Goal: Information Seeking & Learning: Learn about a topic

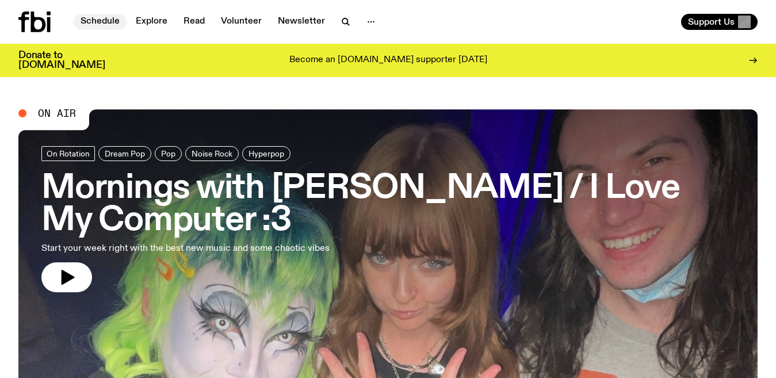
click at [104, 19] on link "Schedule" at bounding box center [100, 22] width 53 height 16
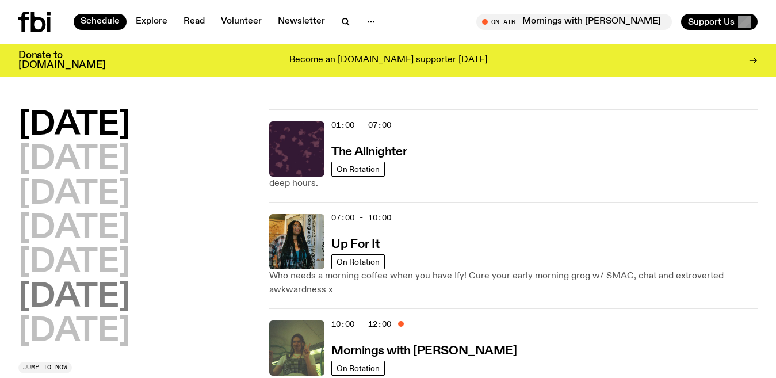
click at [130, 291] on h2 "[DATE]" at bounding box center [74, 297] width 112 height 32
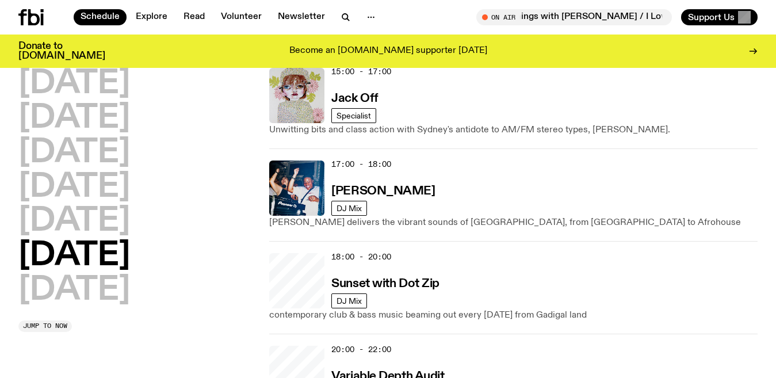
scroll to position [694, 0]
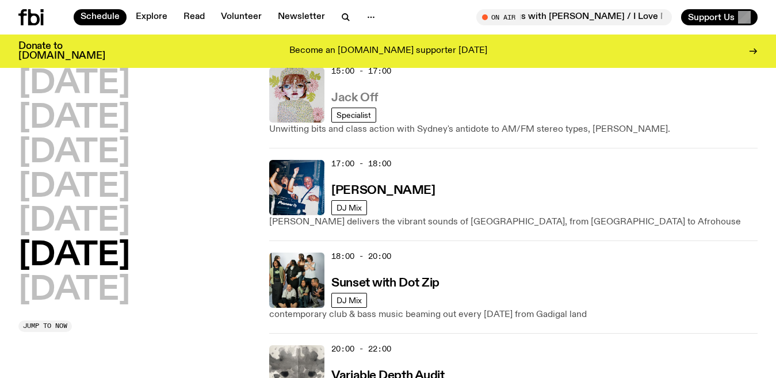
click at [365, 98] on h3 "Jack Off" at bounding box center [355, 98] width 47 height 12
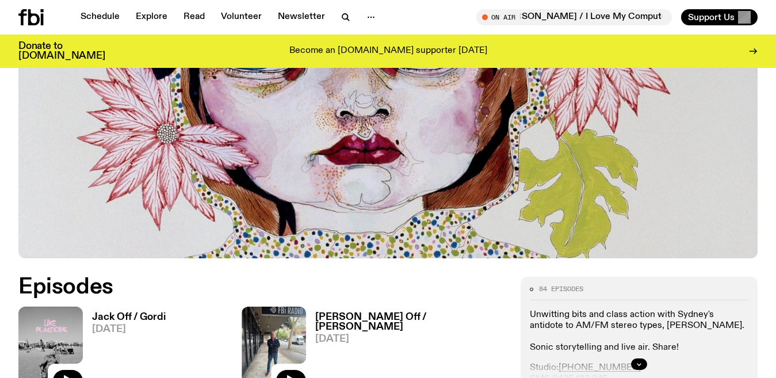
scroll to position [321, 0]
click at [154, 316] on h3 "Jack Off / Gordi" at bounding box center [129, 318] width 74 height 10
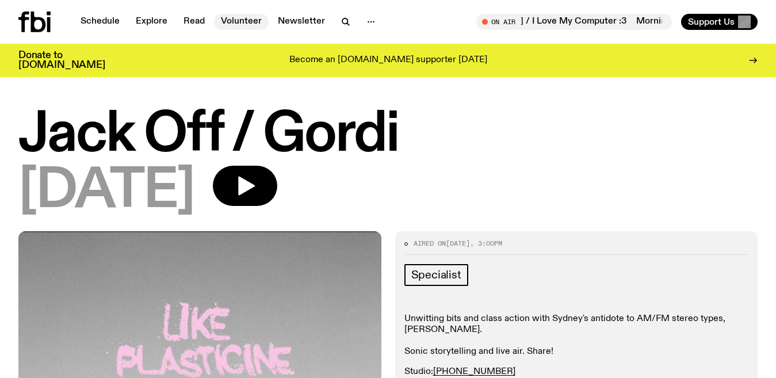
click at [243, 19] on link "Volunteer" at bounding box center [241, 22] width 55 height 16
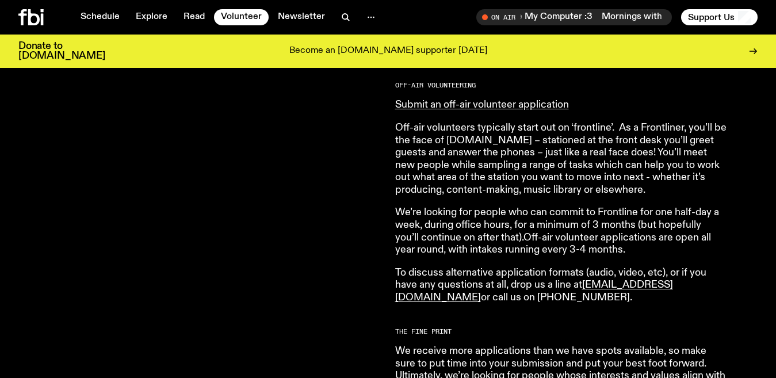
scroll to position [653, 0]
click at [184, 15] on link "Read" at bounding box center [194, 17] width 35 height 16
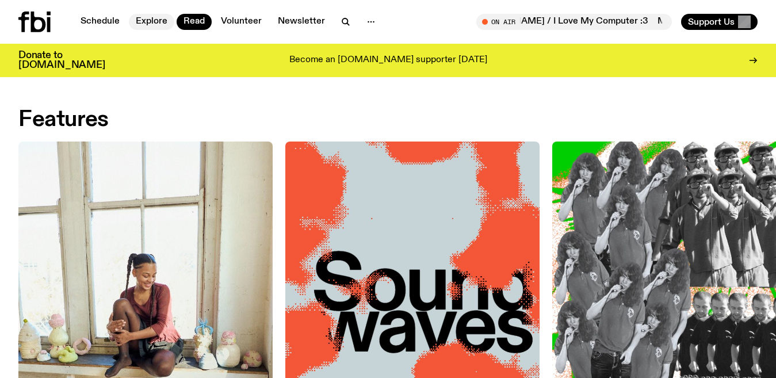
click at [148, 22] on link "Explore" at bounding box center [151, 22] width 45 height 16
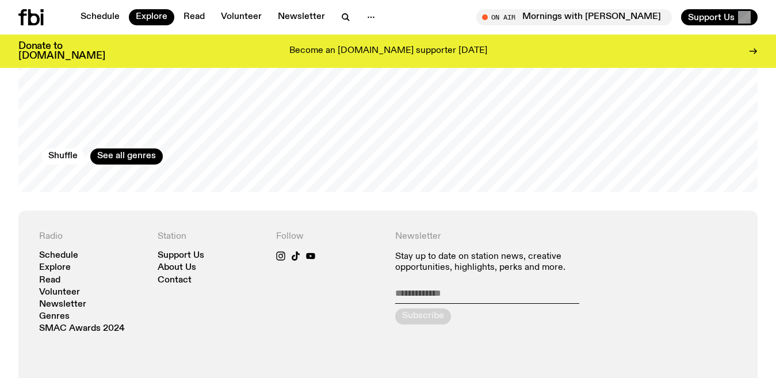
scroll to position [1976, 0]
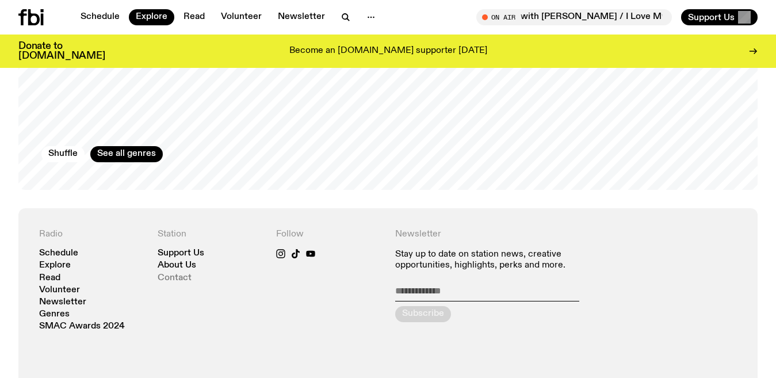
click at [187, 274] on link "Contact" at bounding box center [175, 278] width 34 height 9
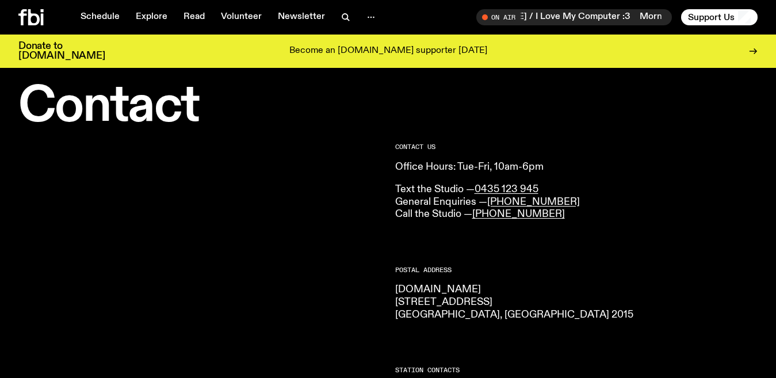
scroll to position [1, 0]
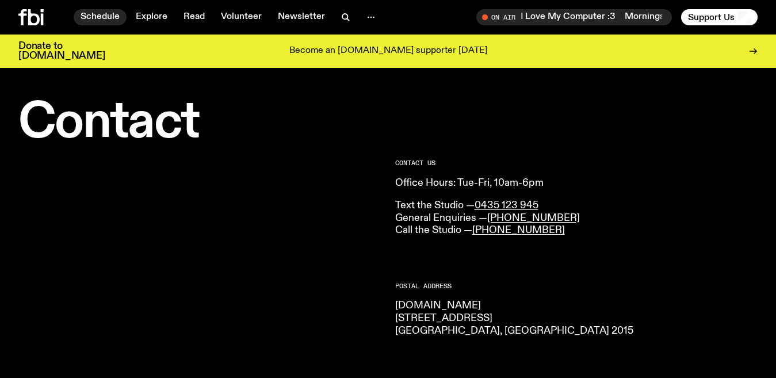
click at [118, 15] on link "Schedule" at bounding box center [100, 17] width 53 height 16
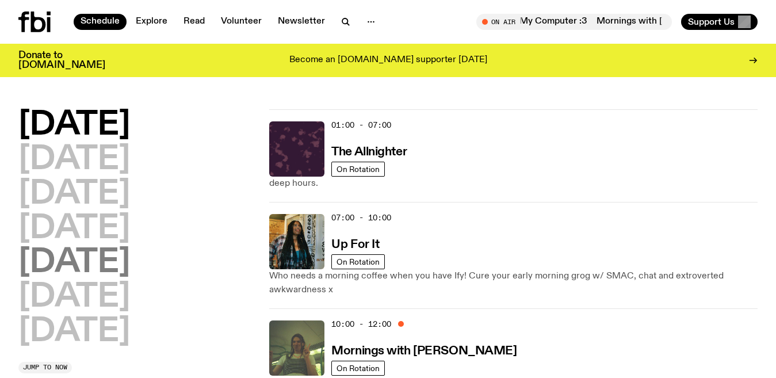
click at [92, 261] on h2 "[DATE]" at bounding box center [74, 263] width 112 height 32
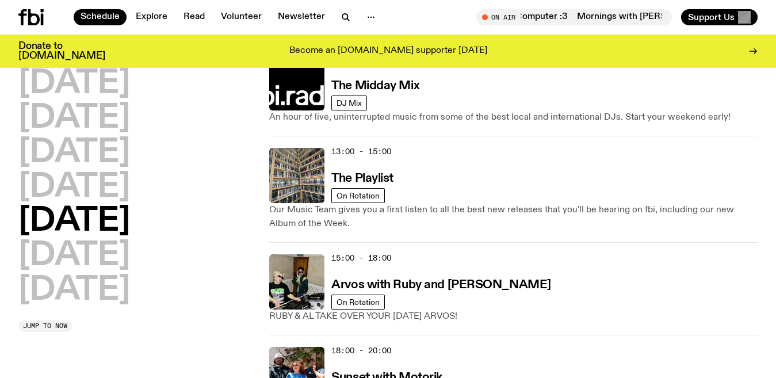
scroll to position [363, 0]
click at [389, 173] on h3 "The Playlist" at bounding box center [363, 179] width 62 height 12
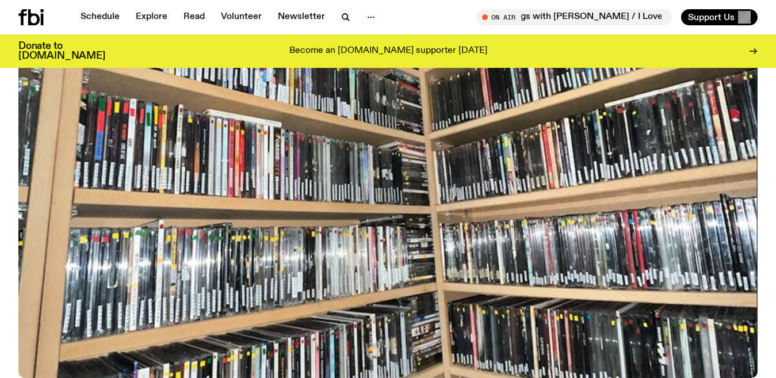
scroll to position [321, 0]
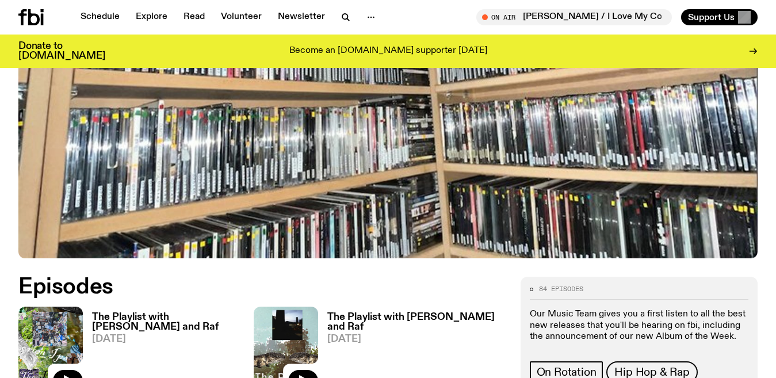
click at [195, 313] on h3 "The Playlist with [PERSON_NAME] and Raf" at bounding box center [173, 323] width 162 height 20
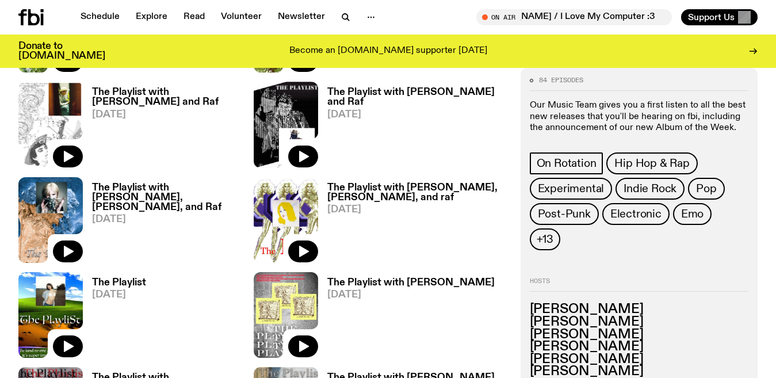
scroll to position [643, 0]
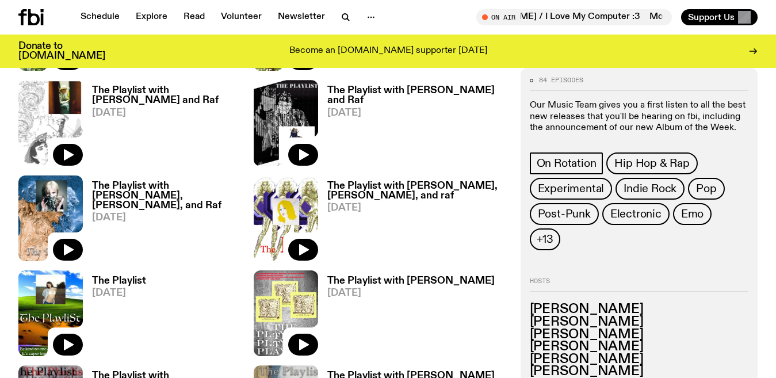
click at [558, 353] on h3 "[PERSON_NAME]" at bounding box center [639, 359] width 219 height 13
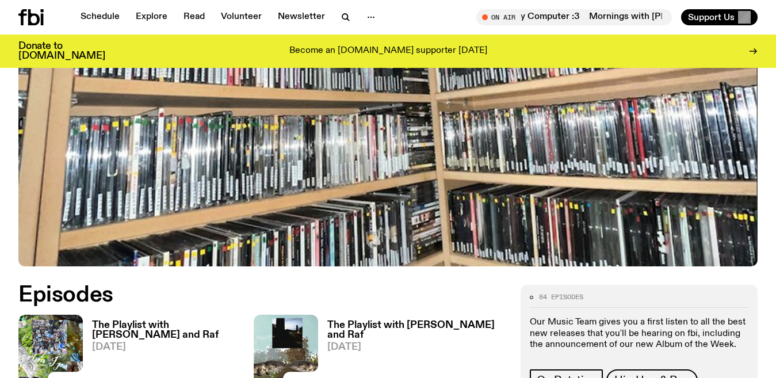
scroll to position [312, 0]
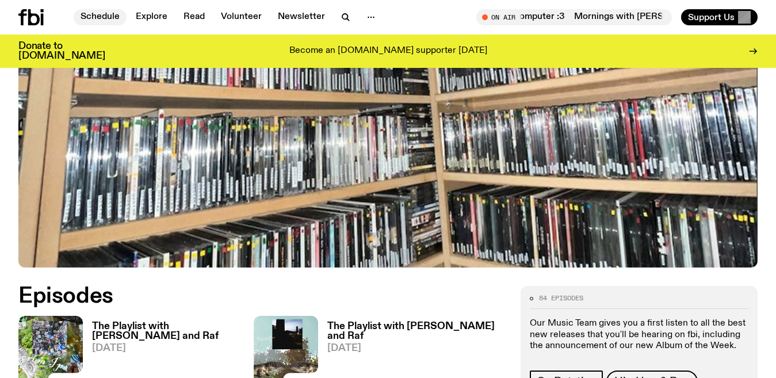
click at [112, 14] on link "Schedule" at bounding box center [100, 17] width 53 height 16
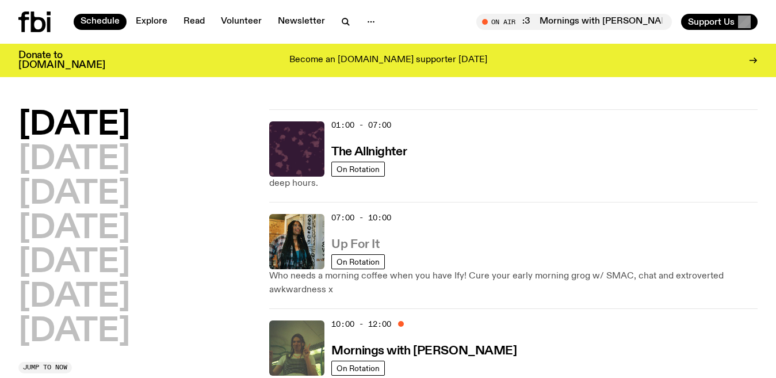
click at [367, 242] on h3 "Up For It" at bounding box center [356, 245] width 48 height 12
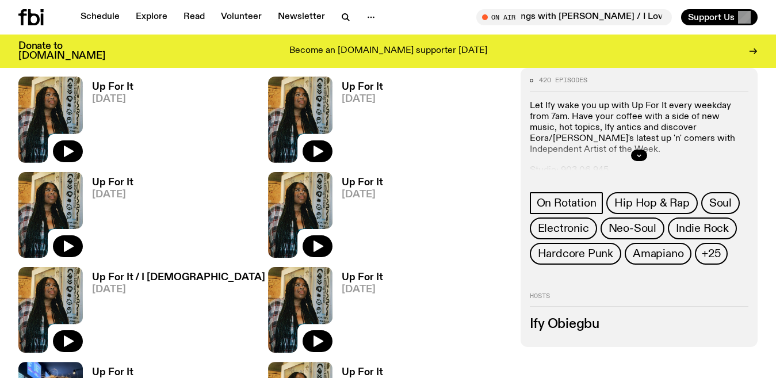
scroll to position [653, 0]
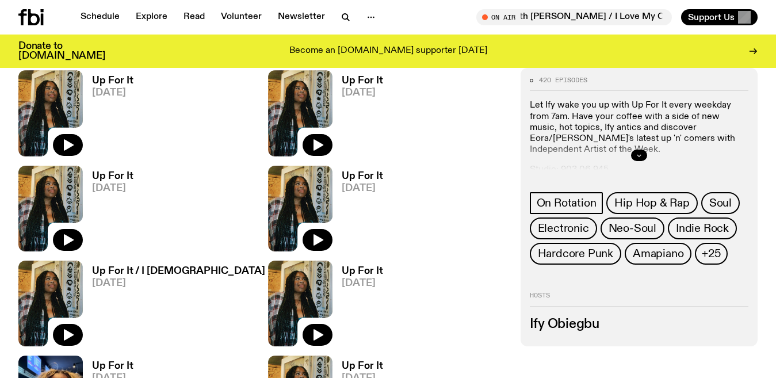
click at [637, 151] on button "button" at bounding box center [639, 156] width 16 height 12
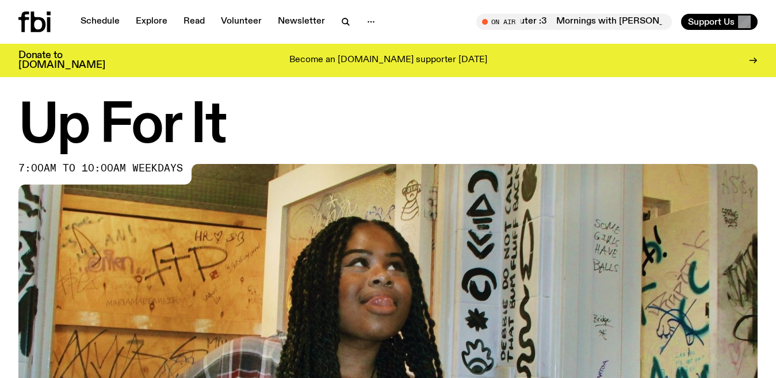
scroll to position [0, 0]
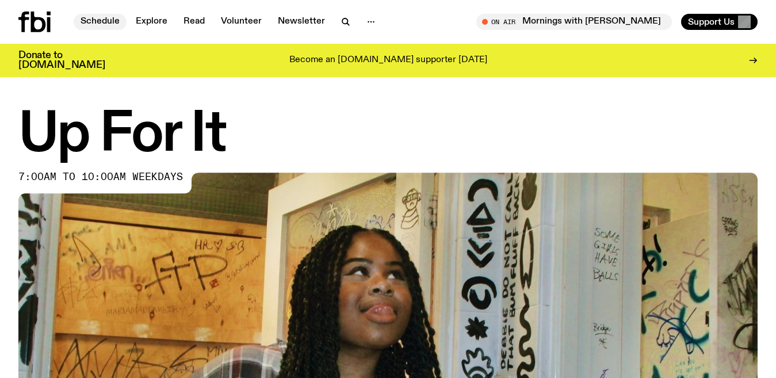
click at [108, 23] on link "Schedule" at bounding box center [100, 22] width 53 height 16
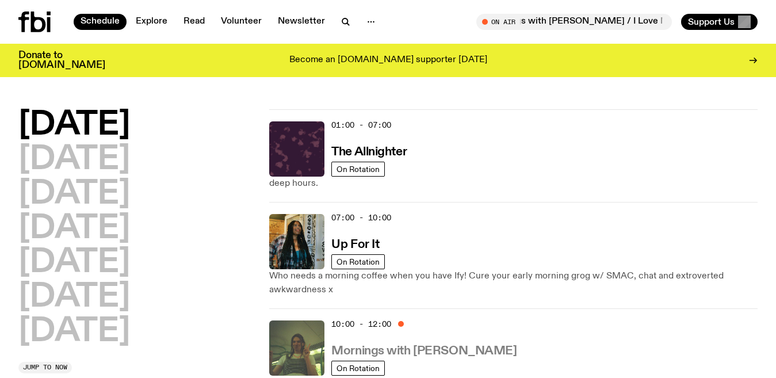
click at [473, 349] on h3 "Mornings with [PERSON_NAME]" at bounding box center [424, 351] width 185 height 12
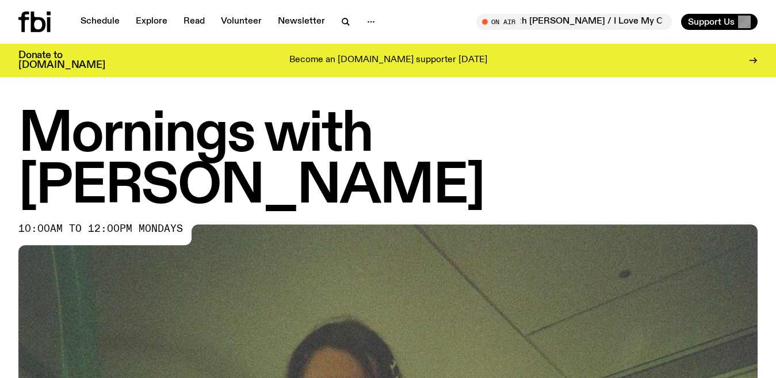
drag, startPoint x: 767, startPoint y: 245, endPoint x: 786, endPoint y: 249, distance: 19.5
click at [776, 249] on html "Schedule Explore Read Volunteer Newsletter About Us Contact Champions of emergi…" at bounding box center [388, 189] width 776 height 378
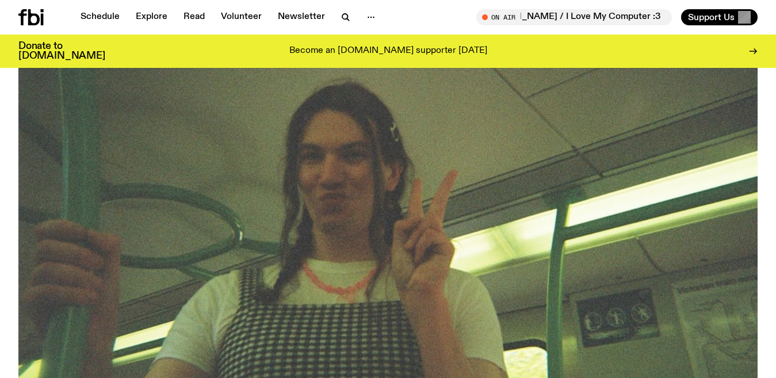
scroll to position [588, 0]
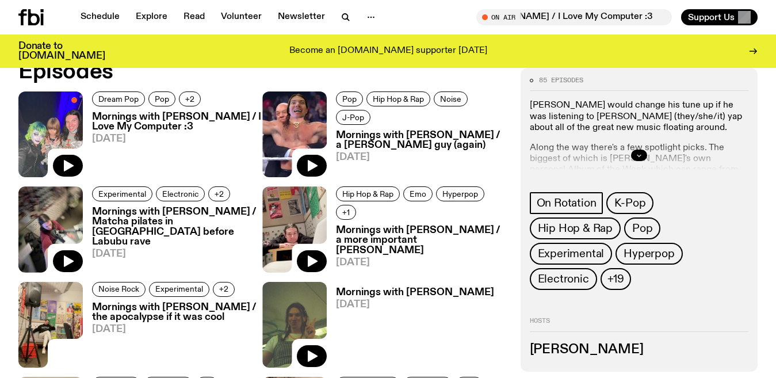
click at [643, 155] on button "button" at bounding box center [639, 156] width 16 height 12
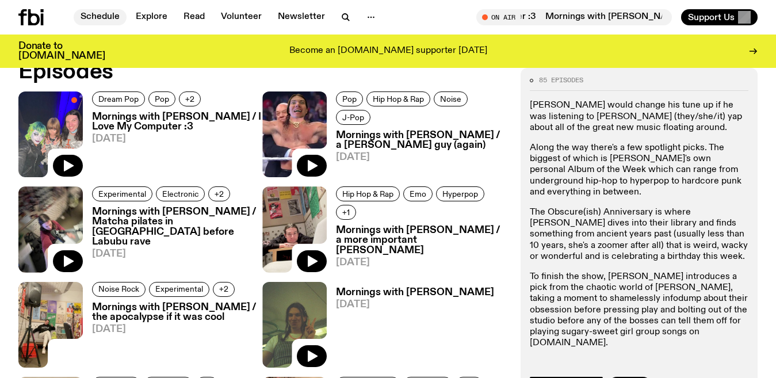
click at [96, 16] on link "Schedule" at bounding box center [100, 17] width 53 height 16
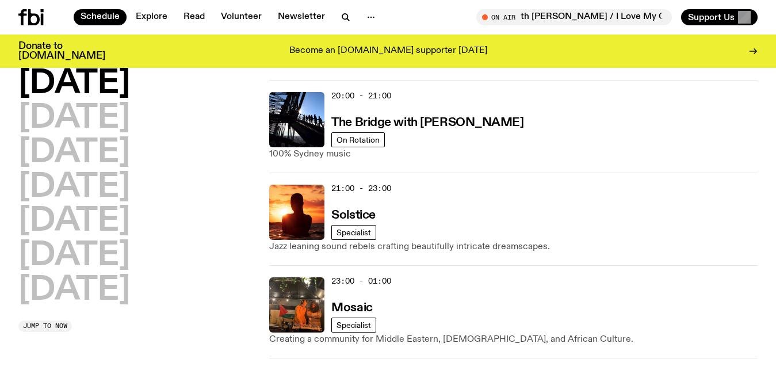
scroll to position [688, 0]
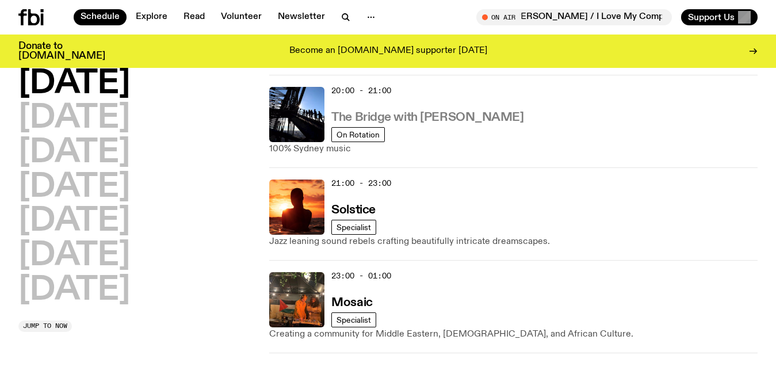
click at [413, 119] on h3 "The Bridge with [PERSON_NAME]" at bounding box center [428, 118] width 192 height 12
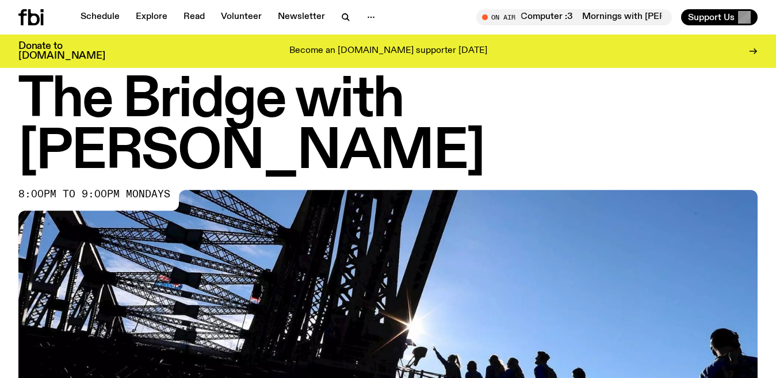
scroll to position [21, 0]
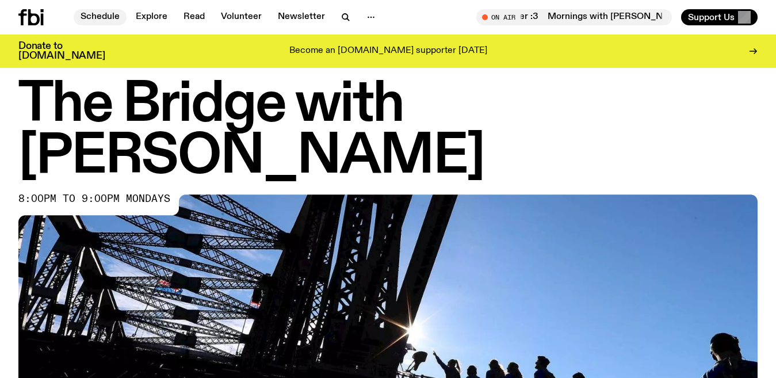
click at [86, 17] on link "Schedule" at bounding box center [100, 17] width 53 height 16
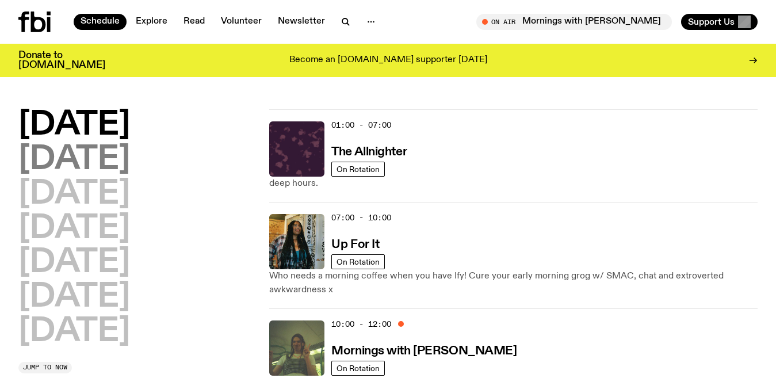
click at [109, 170] on h2 "[DATE]" at bounding box center [74, 160] width 112 height 32
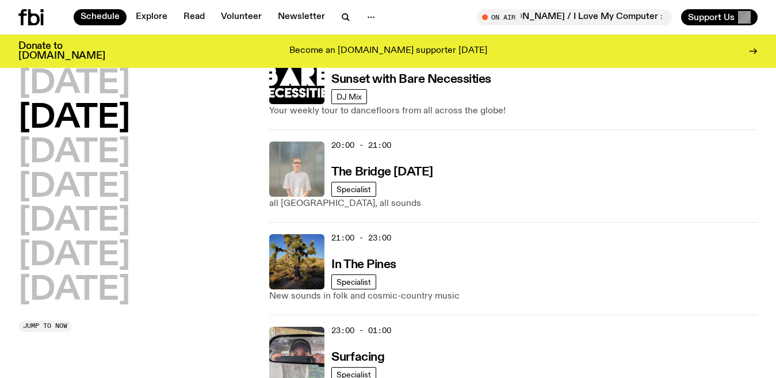
scroll to position [623, 0]
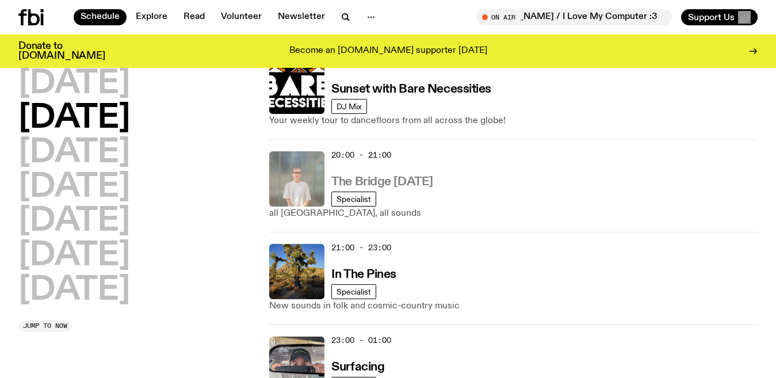
click at [410, 182] on h3 "The Bridge [DATE]" at bounding box center [383, 182] width 102 height 12
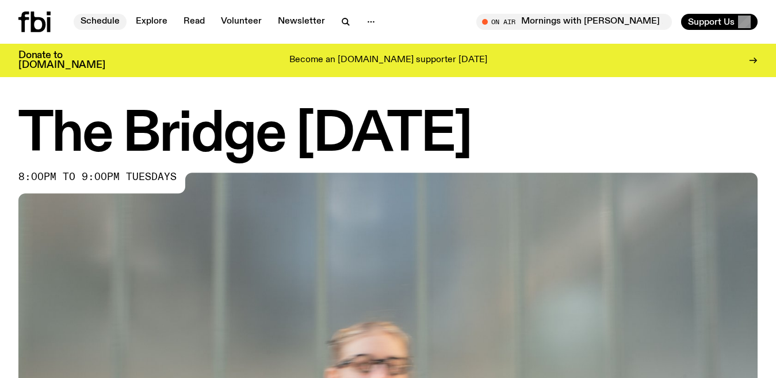
click at [105, 22] on link "Schedule" at bounding box center [100, 22] width 53 height 16
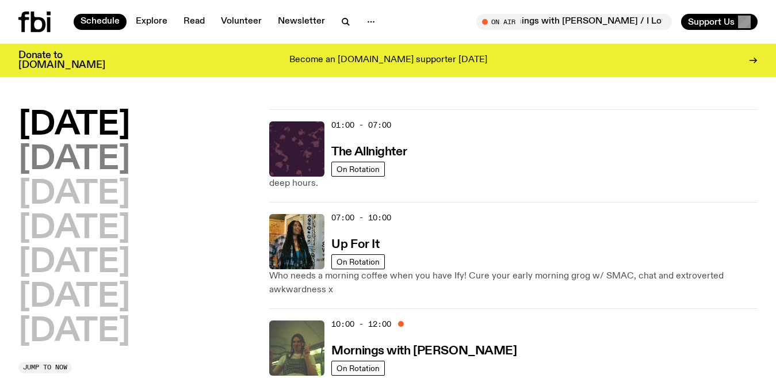
click at [121, 163] on h2 "[DATE]" at bounding box center [74, 160] width 112 height 32
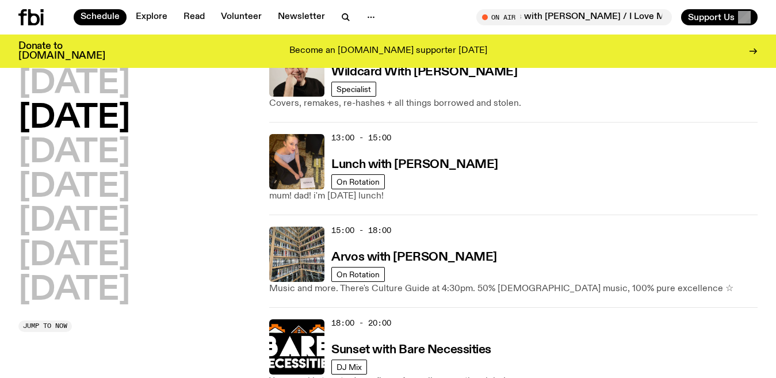
scroll to position [363, 0]
click at [463, 262] on h3 "Arvos with [PERSON_NAME]" at bounding box center [414, 258] width 165 height 12
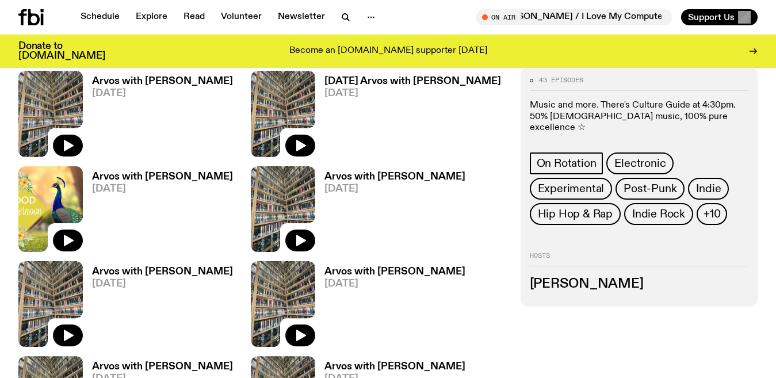
scroll to position [654, 0]
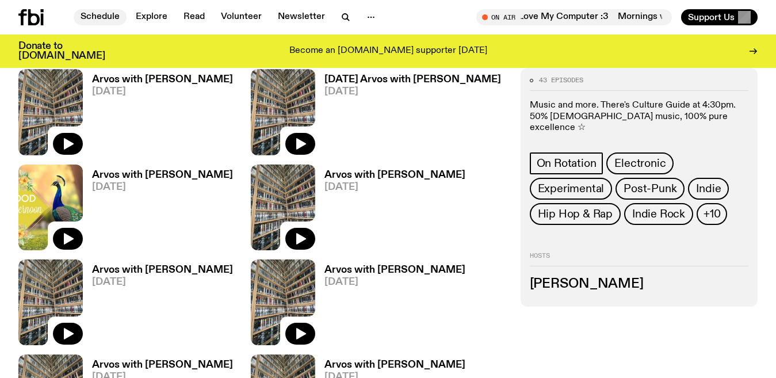
click at [111, 14] on link "Schedule" at bounding box center [100, 17] width 53 height 16
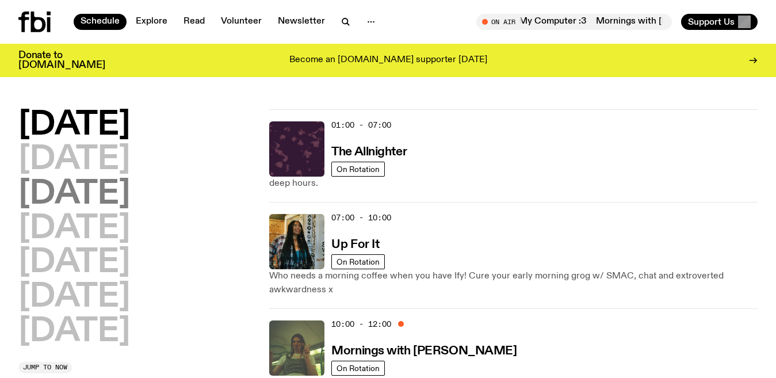
click at [130, 191] on h2 "[DATE]" at bounding box center [74, 194] width 112 height 32
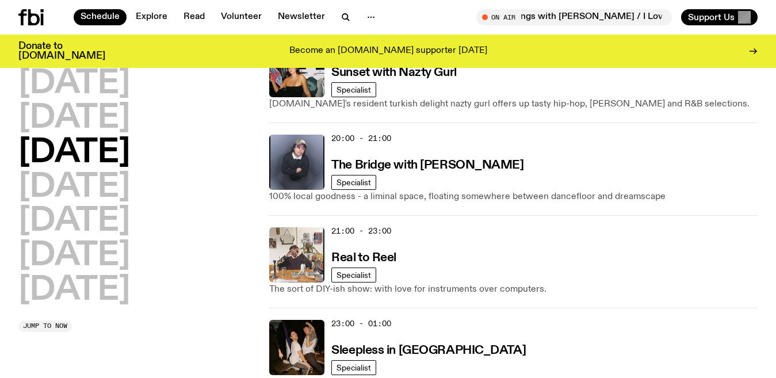
scroll to position [686, 0]
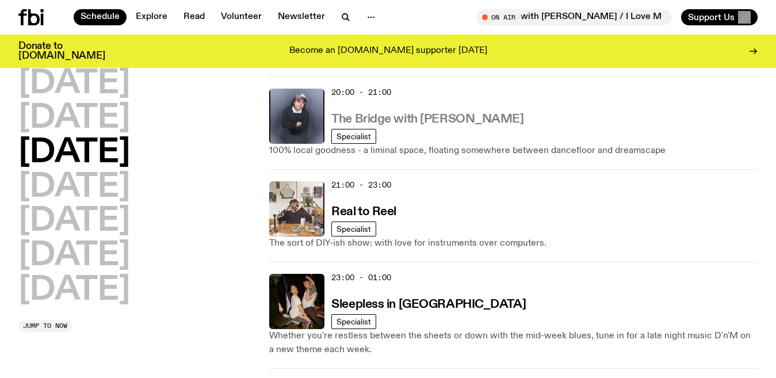
click at [464, 120] on h3 "The Bridge with [PERSON_NAME]" at bounding box center [428, 119] width 192 height 12
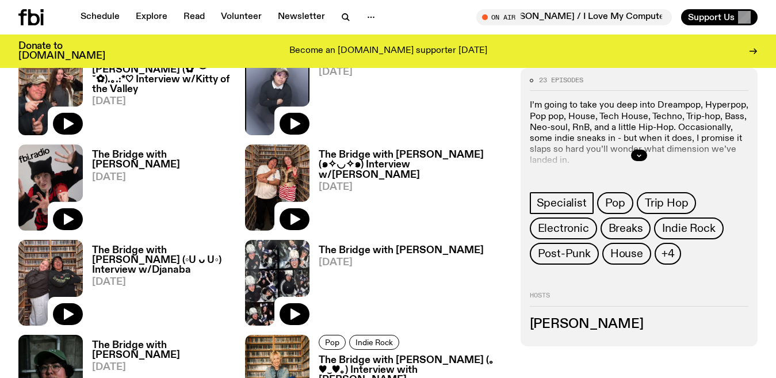
scroll to position [653, 0]
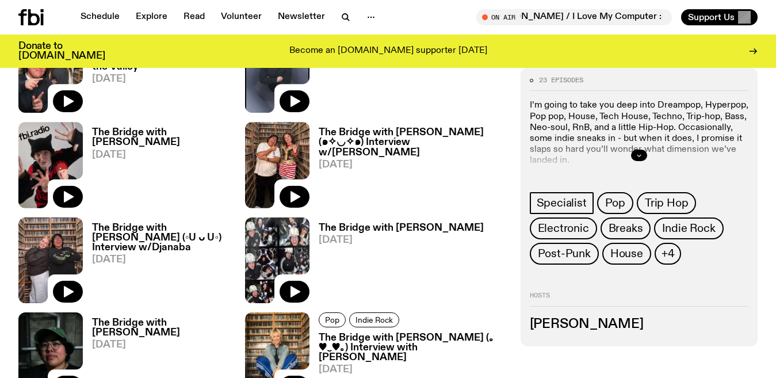
click at [644, 152] on button "button" at bounding box center [639, 156] width 16 height 12
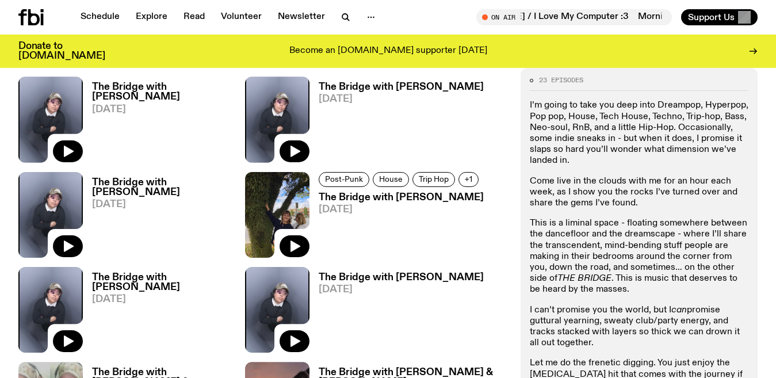
scroll to position [1315, 0]
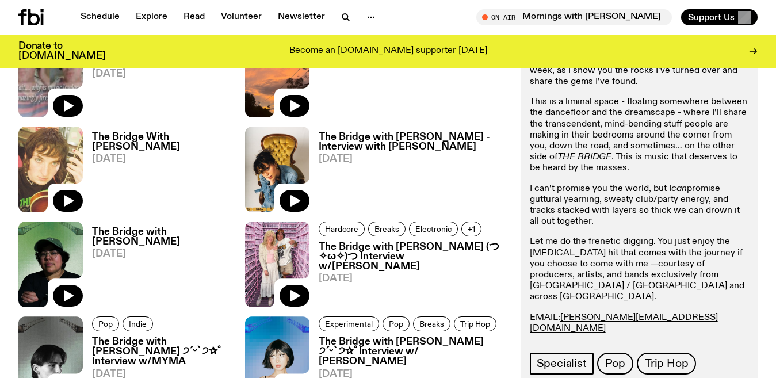
click at [162, 132] on h3 "The Bridge With [PERSON_NAME]" at bounding box center [168, 142] width 153 height 20
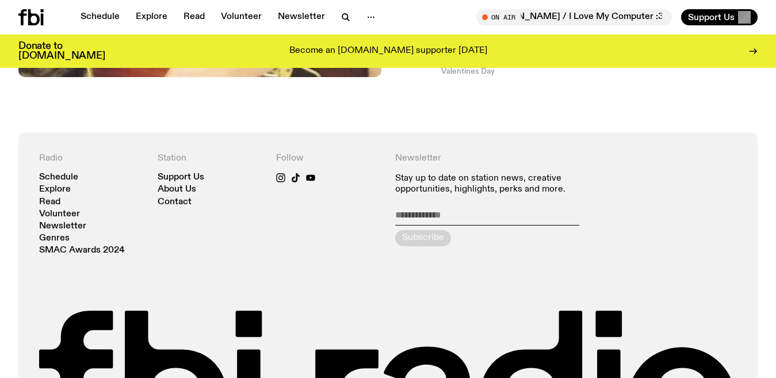
scroll to position [984, 0]
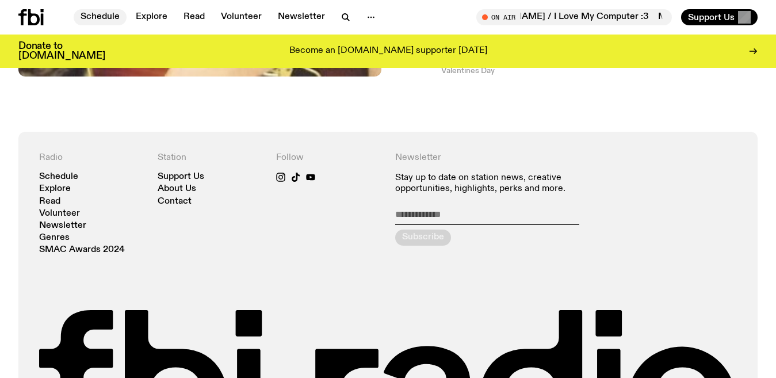
click at [90, 21] on link "Schedule" at bounding box center [100, 17] width 53 height 16
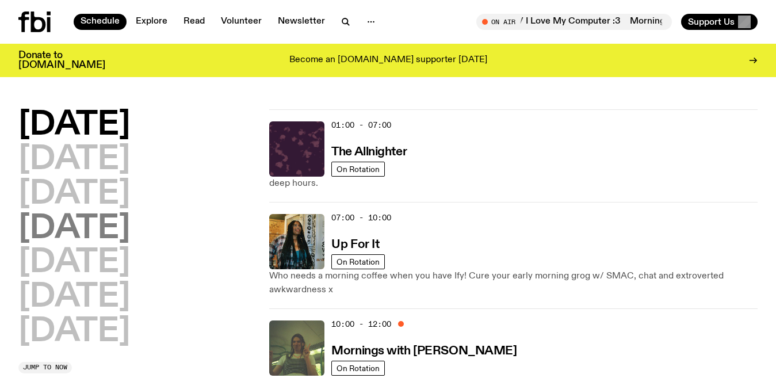
click at [130, 224] on h2 "[DATE]" at bounding box center [74, 229] width 112 height 32
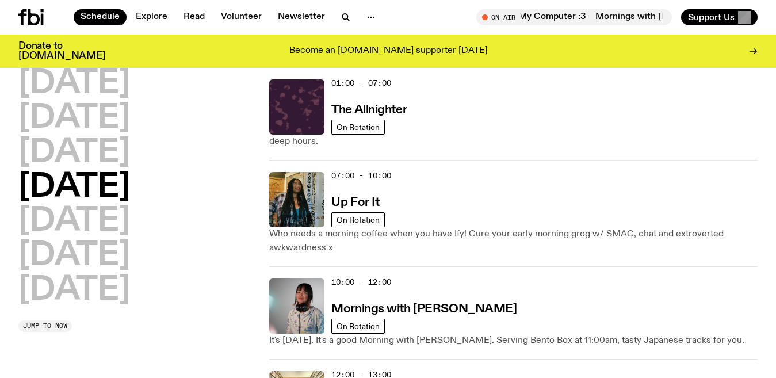
scroll to position [32, 0]
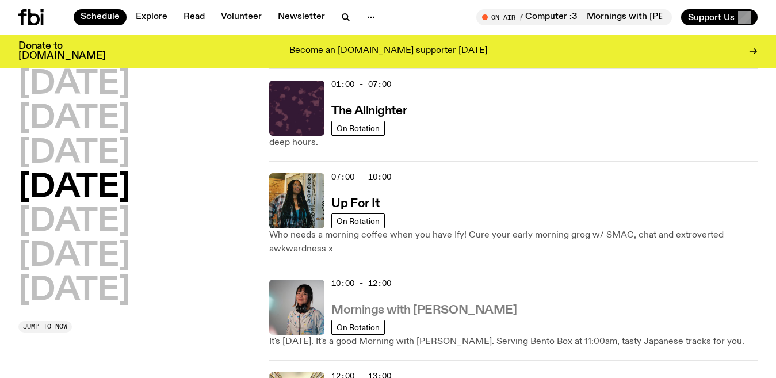
click at [429, 309] on h3 "Mornings with [PERSON_NAME]" at bounding box center [424, 310] width 185 height 12
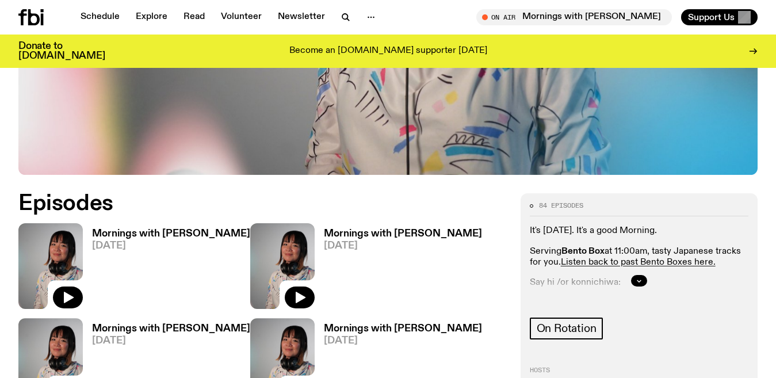
scroll to position [463, 0]
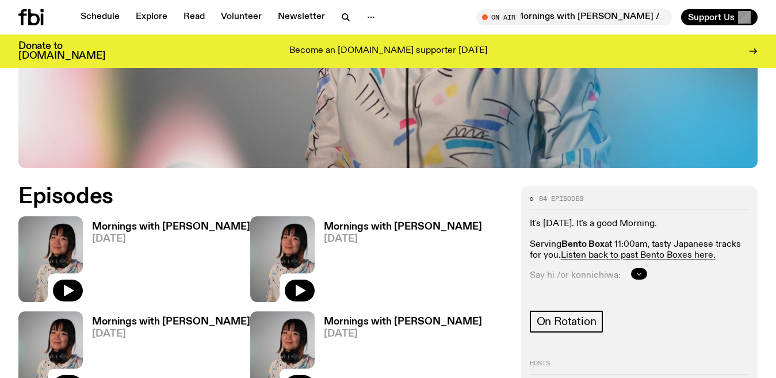
click at [641, 268] on button "button" at bounding box center [639, 274] width 16 height 12
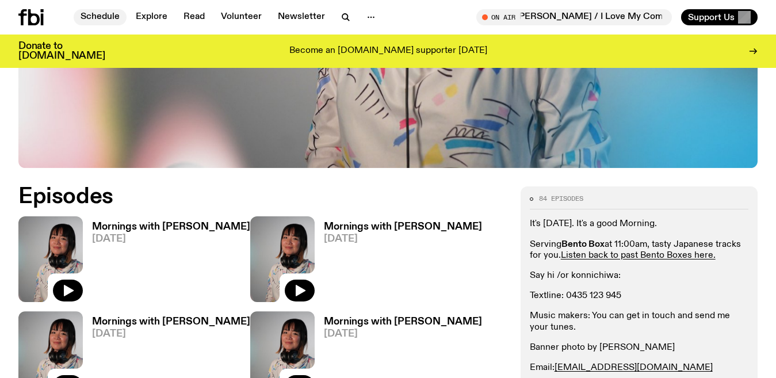
click at [105, 17] on link "Schedule" at bounding box center [100, 17] width 53 height 16
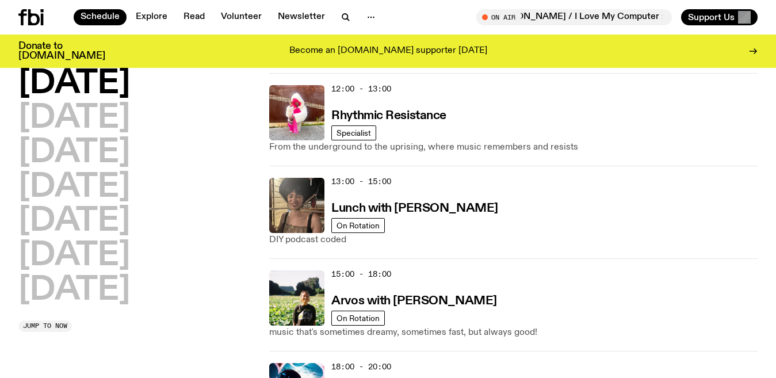
scroll to position [322, 0]
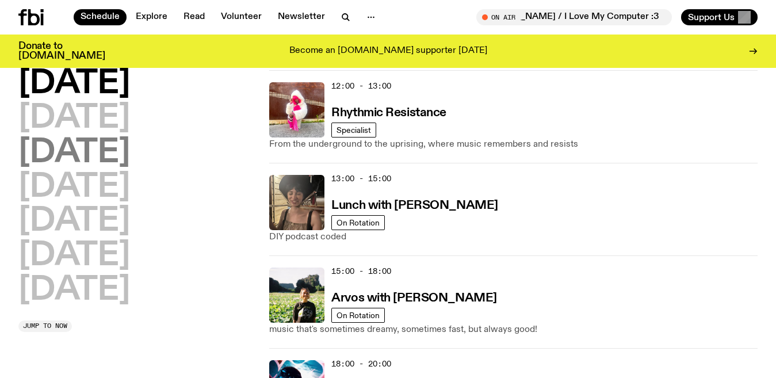
click at [130, 159] on h2 "[DATE]" at bounding box center [74, 153] width 112 height 32
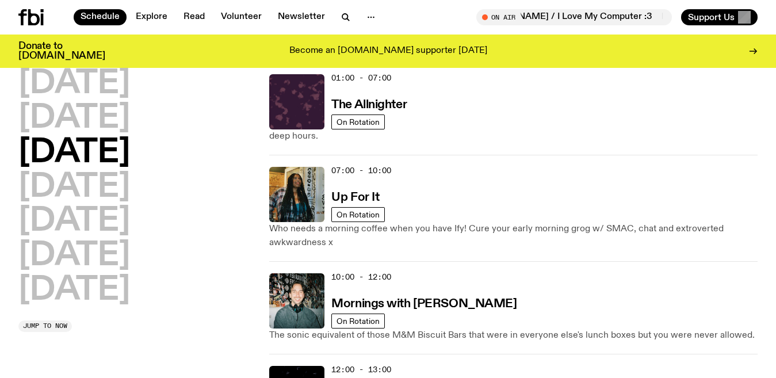
scroll to position [32, 0]
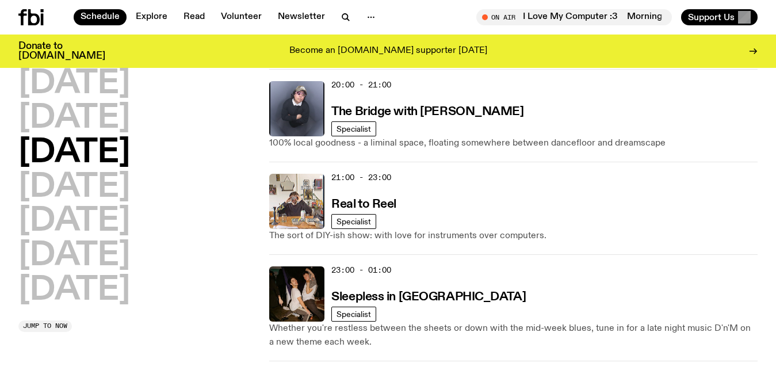
scroll to position [694, 0]
click at [130, 186] on h2 "[DATE]" at bounding box center [74, 188] width 112 height 32
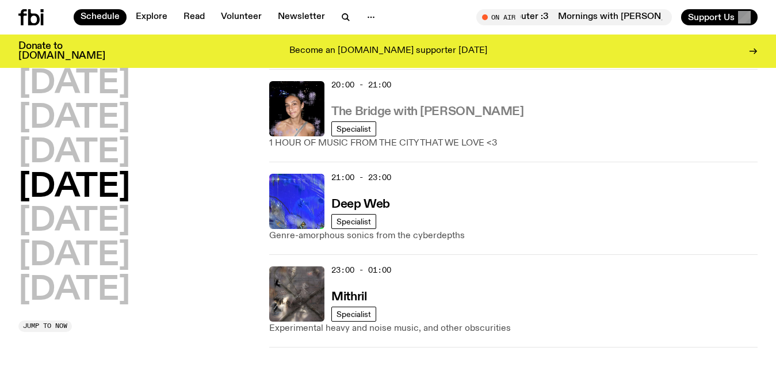
click at [449, 115] on h3 "The Bridge with [PERSON_NAME]" at bounding box center [428, 112] width 192 height 12
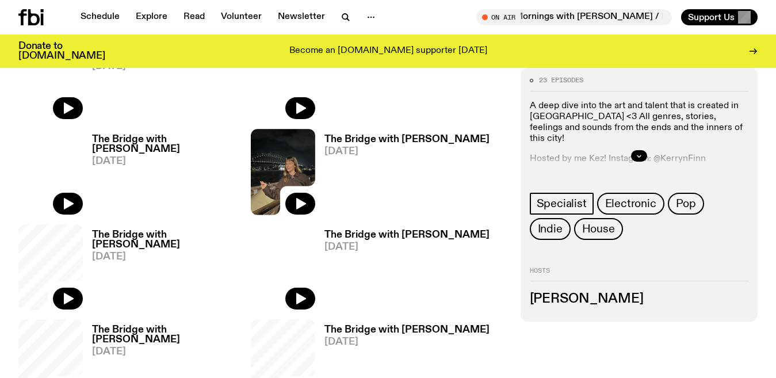
scroll to position [465, 0]
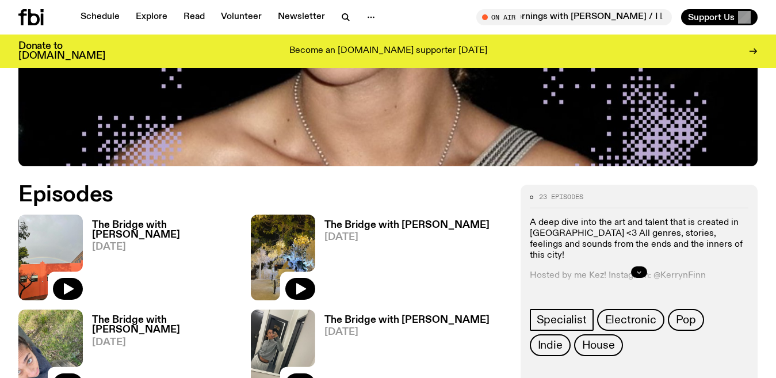
click at [644, 267] on button "button" at bounding box center [639, 273] width 16 height 12
click at [95, 9] on div "Schedule Explore Read Volunteer Newsletter On Air Mornings with [PERSON_NAME] /…" at bounding box center [388, 17] width 776 height 35
click at [93, 12] on link "Schedule" at bounding box center [100, 17] width 53 height 16
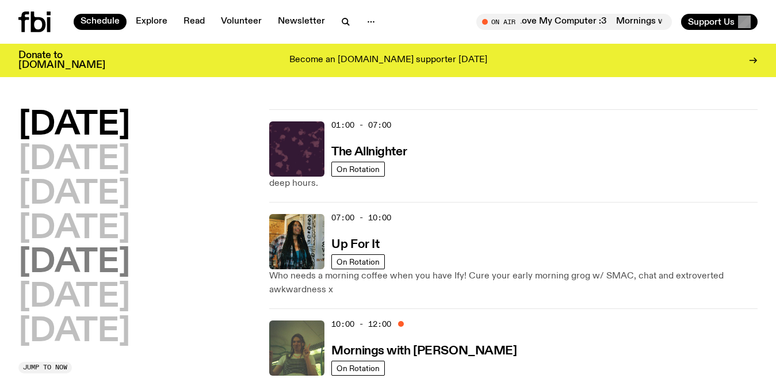
click at [83, 258] on h2 "[DATE]" at bounding box center [74, 263] width 112 height 32
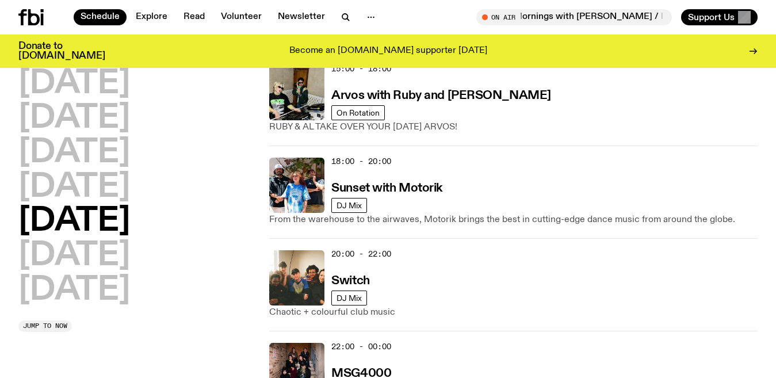
scroll to position [505, 0]
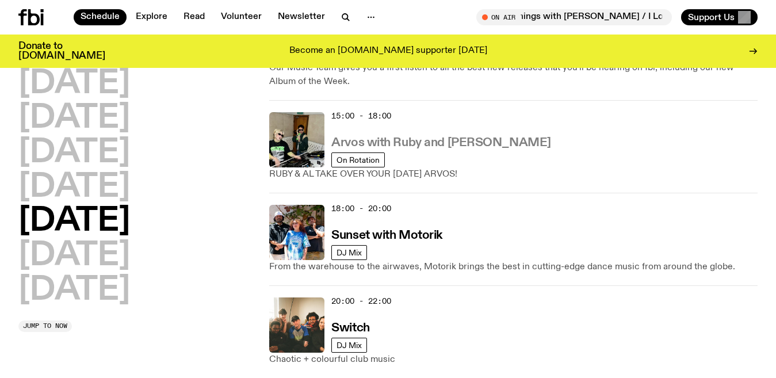
click at [447, 137] on h3 "Arvos with Ruby and [PERSON_NAME]" at bounding box center [441, 143] width 219 height 12
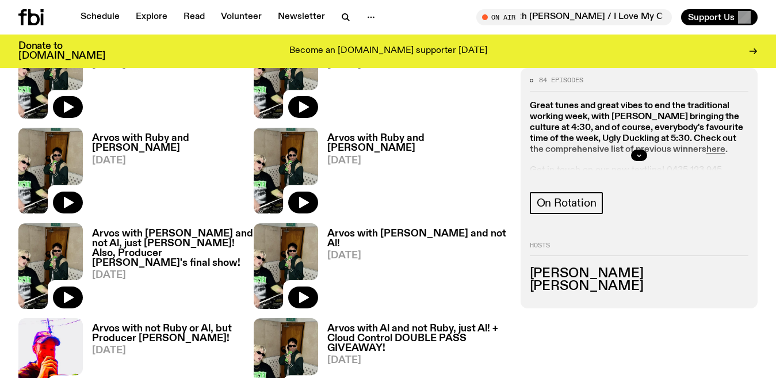
scroll to position [653, 0]
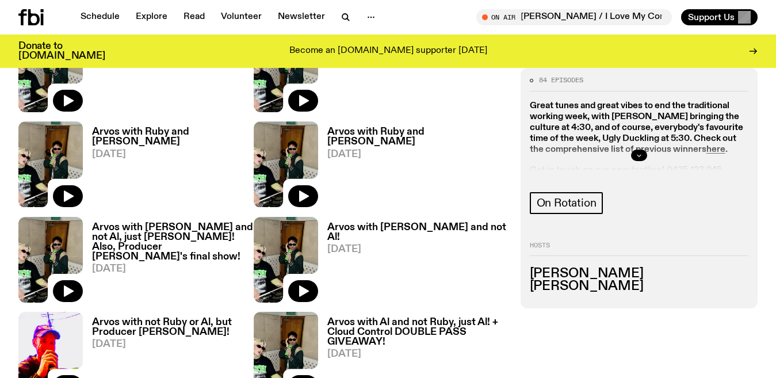
click at [639, 155] on icon "button" at bounding box center [639, 156] width 7 height 7
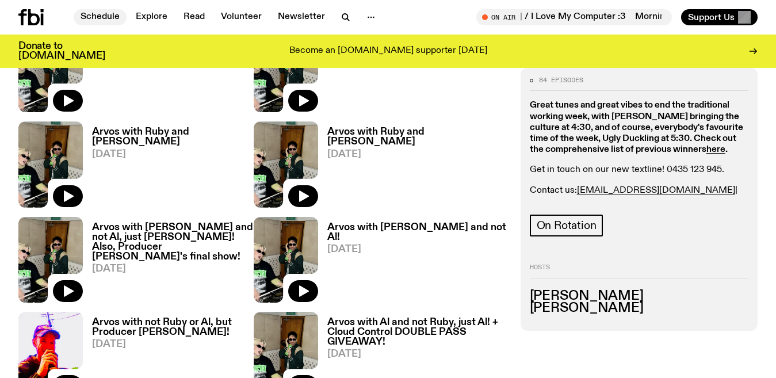
click at [80, 18] on link "Schedule" at bounding box center [100, 17] width 53 height 16
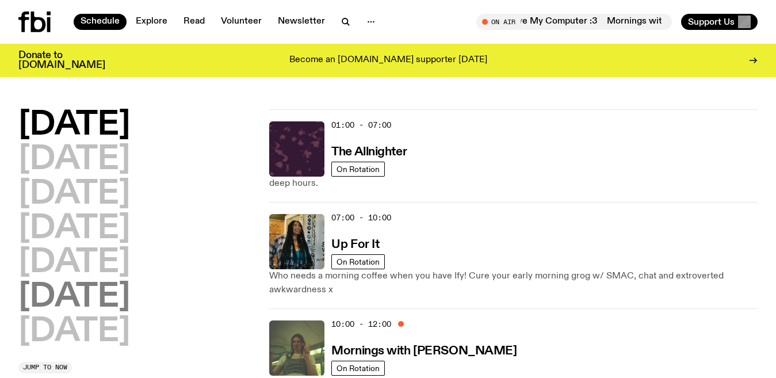
click at [130, 292] on h2 "[DATE]" at bounding box center [74, 297] width 112 height 32
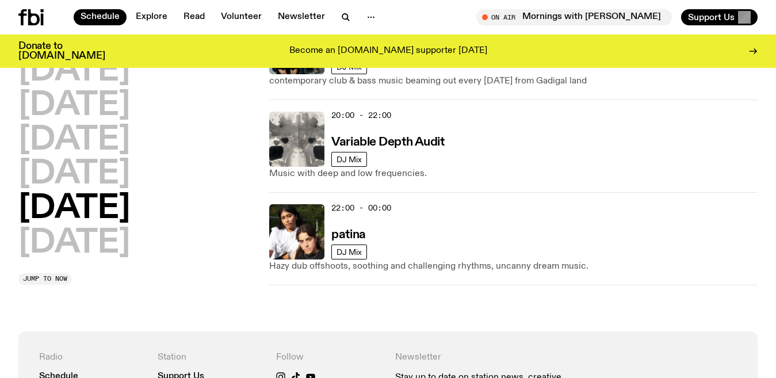
scroll to position [930, 0]
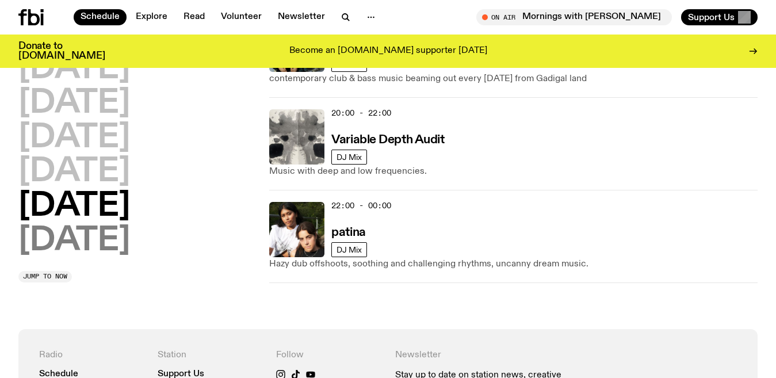
click at [127, 244] on h2 "[DATE]" at bounding box center [74, 241] width 112 height 32
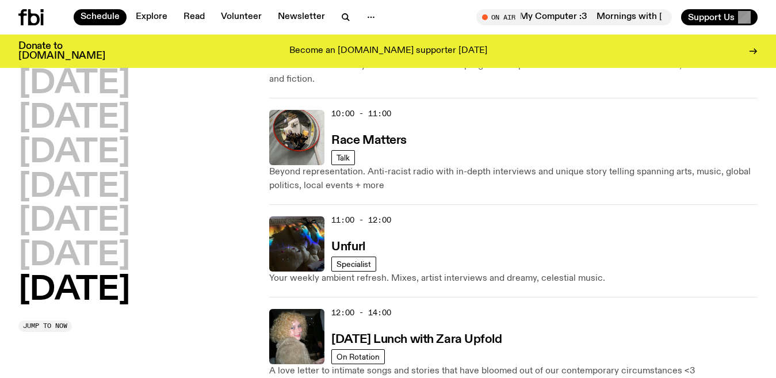
scroll to position [384, 0]
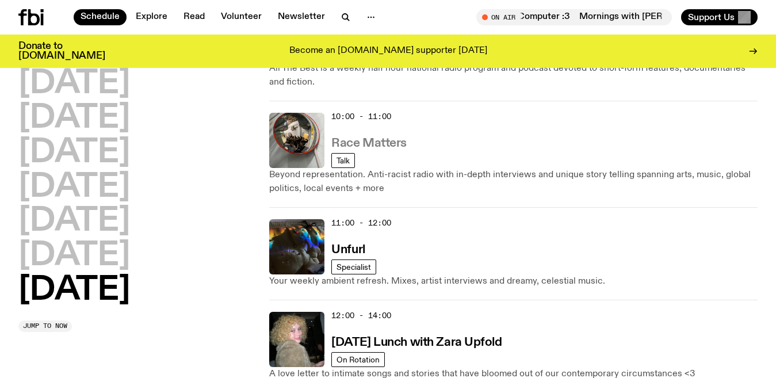
click at [386, 140] on h3 "Race Matters" at bounding box center [369, 144] width 75 height 12
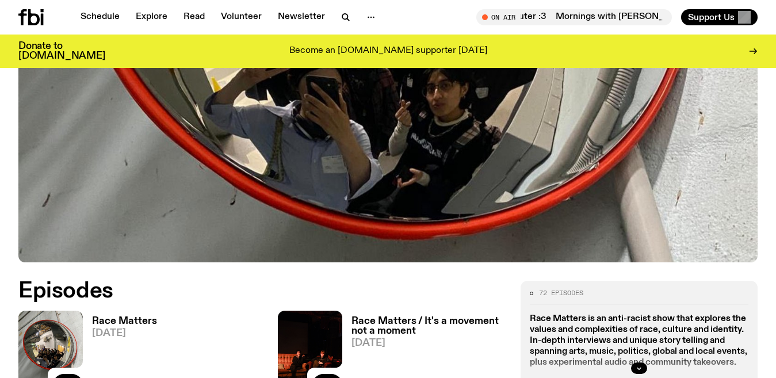
scroll to position [321, 0]
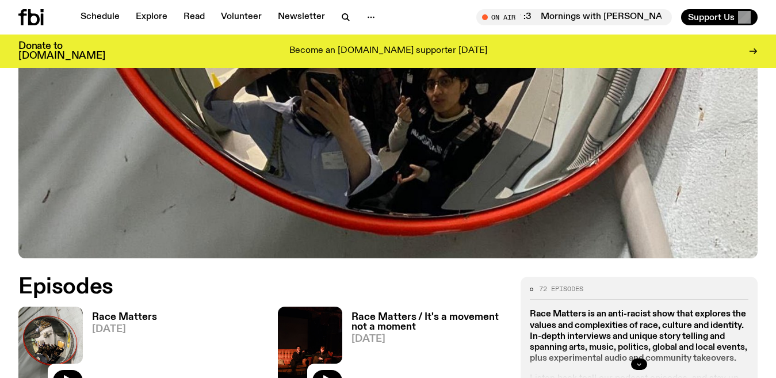
click at [640, 364] on icon "button" at bounding box center [639, 364] width 7 height 7
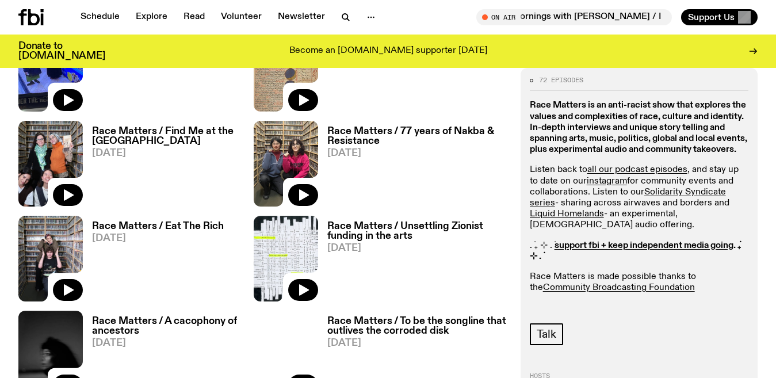
scroll to position [983, 0]
